Goal: Task Accomplishment & Management: Complete application form

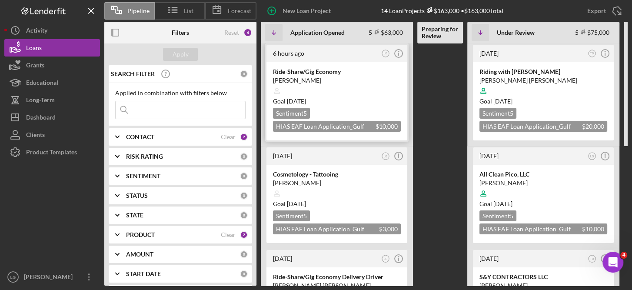
click at [325, 111] on div "Sentiment 5 HIAS EAF Loan Application_Gulf Coast JFCS $10,000 $10,000" at bounding box center [337, 120] width 128 height 24
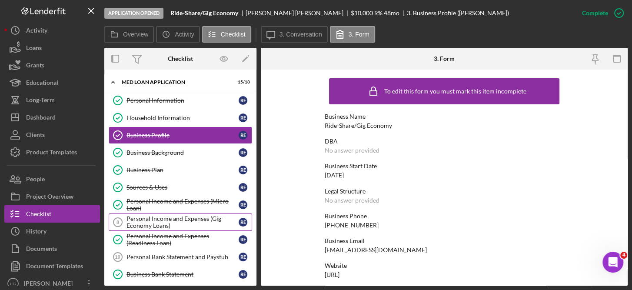
click at [146, 215] on div "Personal Income and Expenses (Gig-Economy Loans)" at bounding box center [182, 222] width 112 height 14
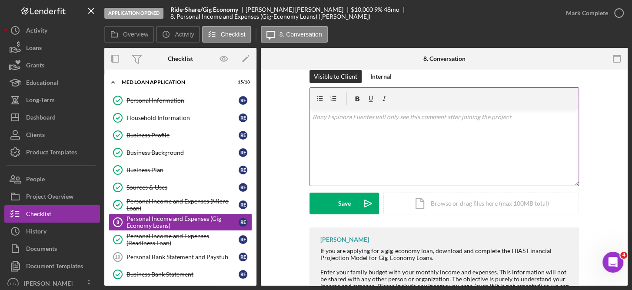
scroll to position [127, 0]
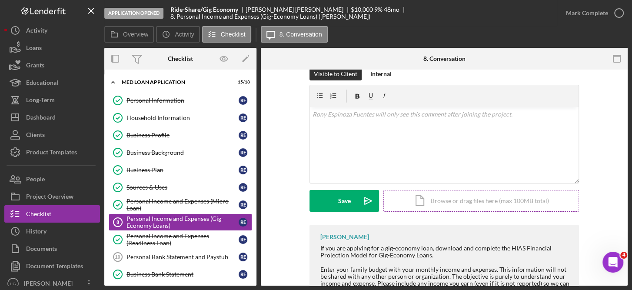
click at [485, 199] on div "Icon/Document Browse or drag files here (max 100MB total) Tap to choose files o…" at bounding box center [481, 201] width 196 height 22
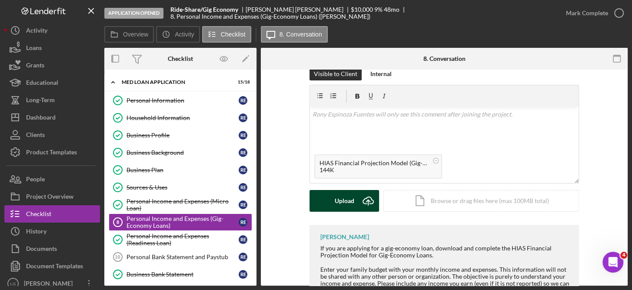
click at [349, 200] on div "Upload" at bounding box center [345, 201] width 20 height 22
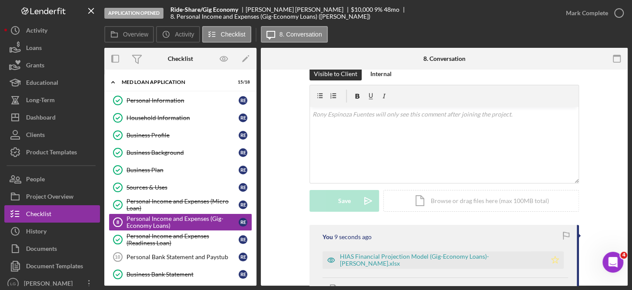
click at [552, 258] on polygon "button" at bounding box center [554, 259] width 7 height 7
click at [617, 13] on icon "button" at bounding box center [619, 13] width 22 height 22
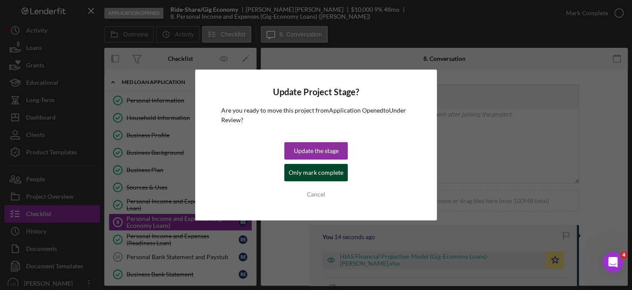
click at [328, 176] on div "Only mark complete" at bounding box center [316, 172] width 55 height 17
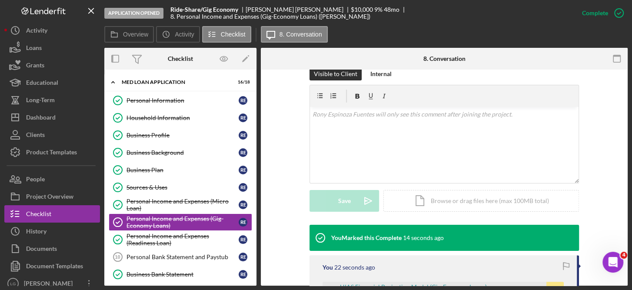
click at [627, 226] on div "Personal Income and Expenses (Gig-Economy Loans) Personal Income and Expenses (…" at bounding box center [444, 178] width 367 height 216
click at [623, 222] on div "[PERSON_NAME] will only see the activity below after joining the project. Visit…" at bounding box center [444, 206] width 367 height 526
click at [628, 224] on div "Application Opened Ride-Share/Gig Economy [PERSON_NAME] $10,000 $10,000 9 % 48 …" at bounding box center [316, 145] width 632 height 290
click at [624, 232] on div "[PERSON_NAME] will only see the activity below after joining the project. Visit…" at bounding box center [444, 206] width 367 height 526
click at [624, 223] on div "[PERSON_NAME] will only see the activity below after joining the project. Visit…" at bounding box center [444, 206] width 367 height 526
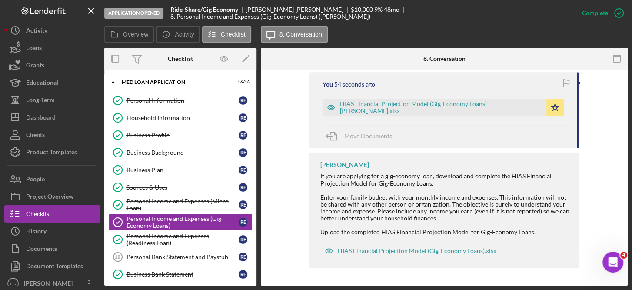
scroll to position [189, 0]
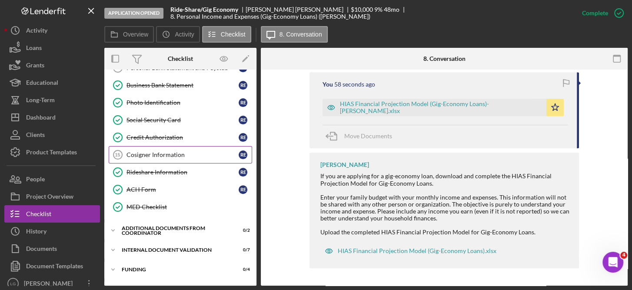
click at [173, 151] on div "Cosigner Information" at bounding box center [182, 154] width 112 height 7
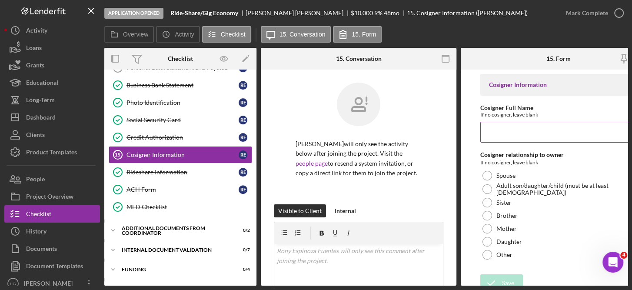
click at [523, 134] on input "Cosigner Full Name" at bounding box center [558, 132] width 156 height 21
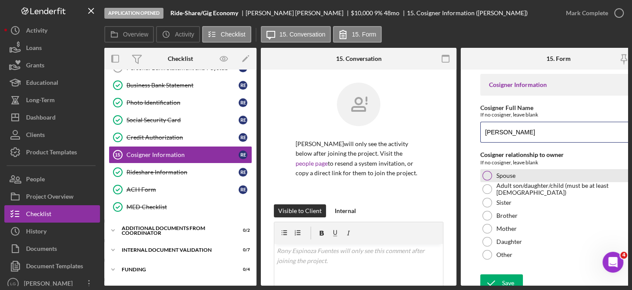
type input "[PERSON_NAME]"
click at [511, 174] on label "Spouse" at bounding box center [505, 175] width 19 height 7
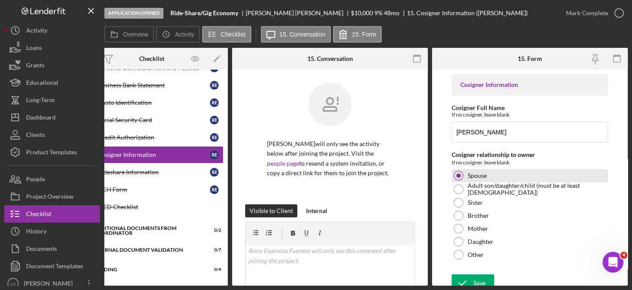
scroll to position [10, 0]
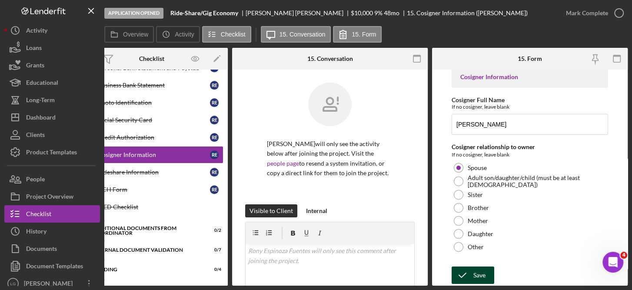
click at [478, 272] on div "Save" at bounding box center [479, 274] width 12 height 17
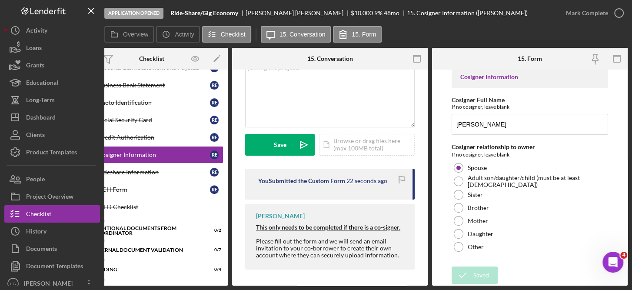
scroll to position [206, 0]
click at [623, 239] on form "Cosigner Information Cosigner Full Name If no cosigner, leave blank [PERSON_NAM…" at bounding box center [530, 178] width 196 height 216
click at [623, 279] on form "Cosigner Information Cosigner Full Name If no cosigner, leave blank [PERSON_NAM…" at bounding box center [530, 178] width 196 height 216
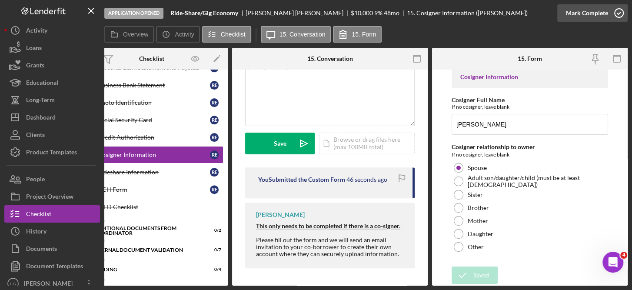
click at [618, 11] on icon "button" at bounding box center [619, 13] width 22 height 22
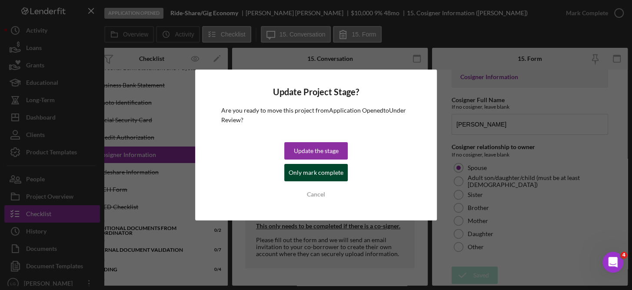
click at [319, 167] on div "Only mark complete" at bounding box center [316, 172] width 55 height 17
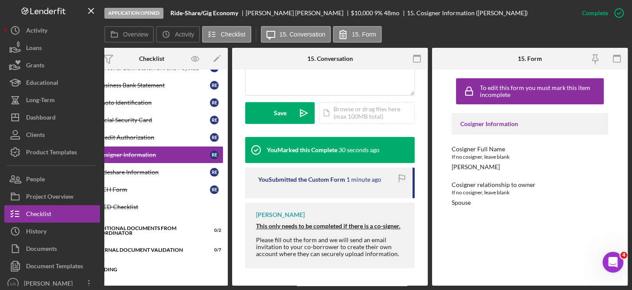
scroll to position [0, 0]
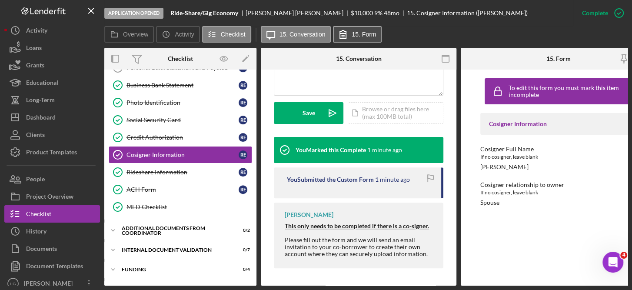
click at [363, 37] on label "15. Form" at bounding box center [364, 34] width 24 height 7
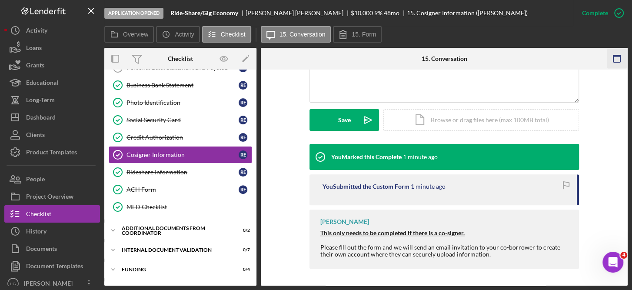
click at [614, 58] on icon "button" at bounding box center [617, 59] width 20 height 20
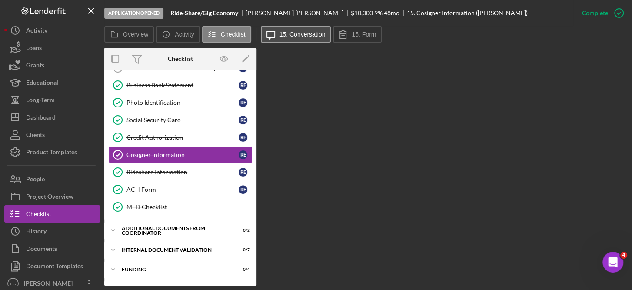
click at [304, 28] on button "Icon/Message 15. Conversation" at bounding box center [296, 34] width 70 height 17
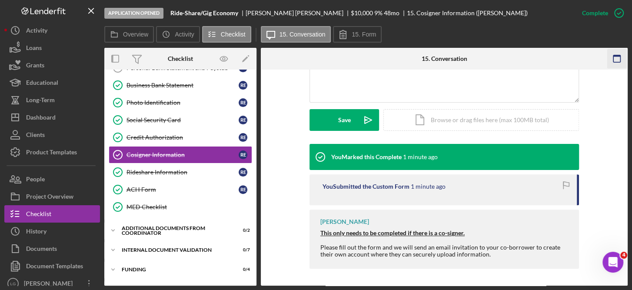
click at [614, 57] on icon "button" at bounding box center [617, 59] width 20 height 20
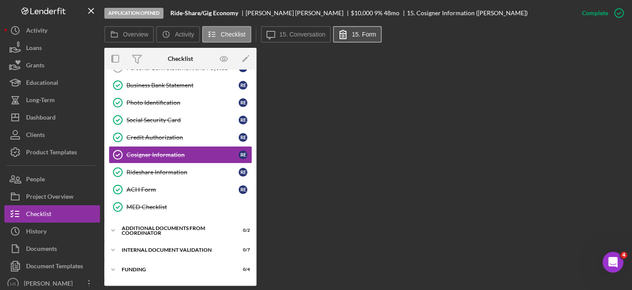
click at [355, 33] on label "15. Form" at bounding box center [364, 34] width 24 height 7
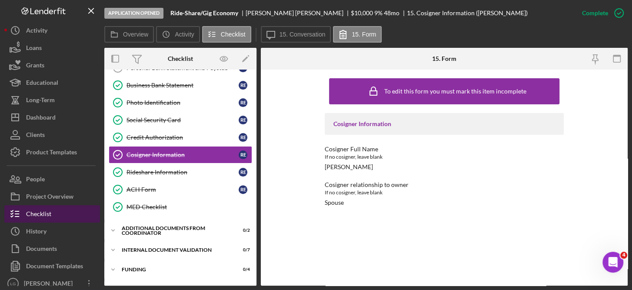
click at [69, 211] on button "Checklist" at bounding box center [52, 213] width 96 height 17
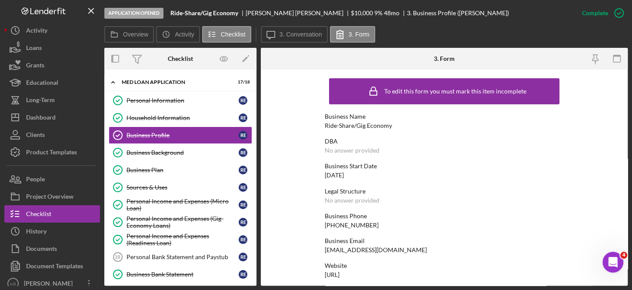
click at [253, 224] on div "Personal Information Personal Information R E Household Information Household I…" at bounding box center [180, 250] width 152 height 317
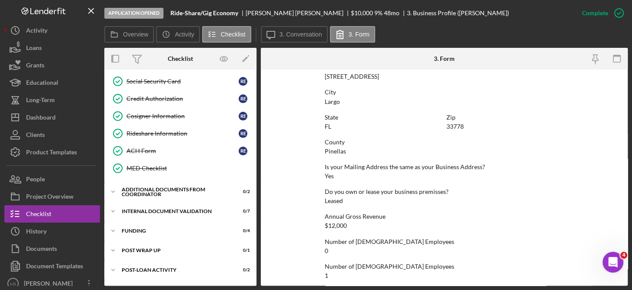
scroll to position [229, 0]
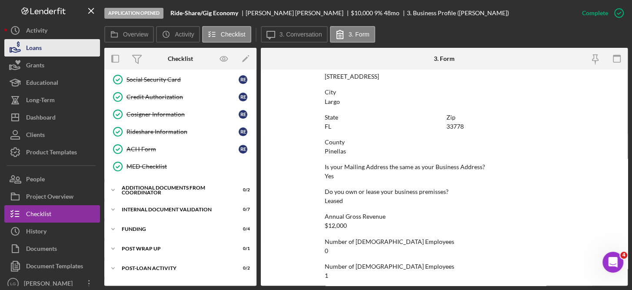
click at [52, 43] on button "Loans" at bounding box center [52, 47] width 96 height 17
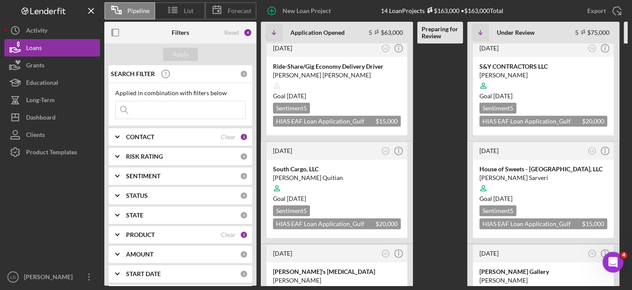
scroll to position [231, 0]
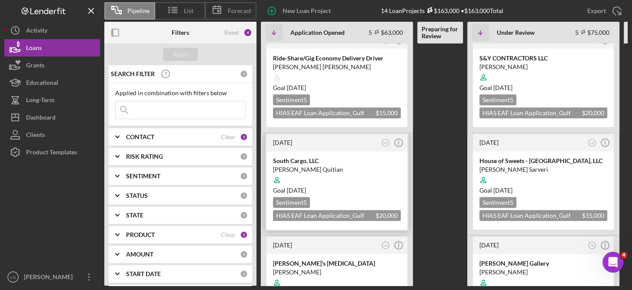
click at [364, 172] on div at bounding box center [337, 180] width 128 height 17
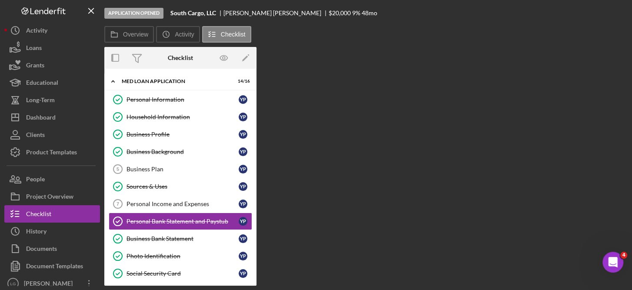
scroll to position [42, 0]
